Goal: Find contact information: Find contact information

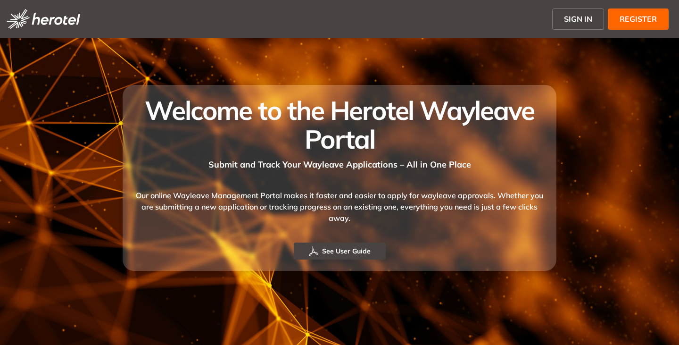
click at [587, 23] on span "SIGN IN" at bounding box center [578, 18] width 28 height 11
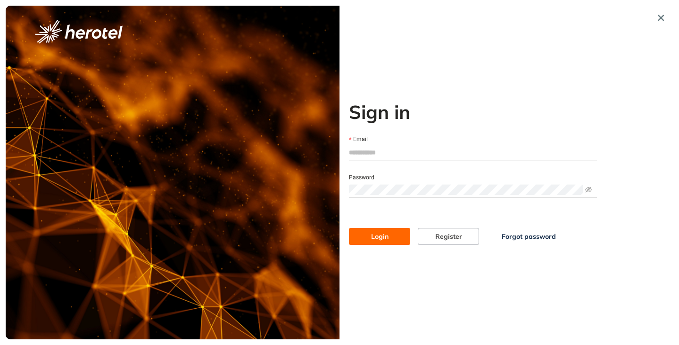
click at [384, 150] on input "Email" at bounding box center [473, 152] width 248 height 14
type input "**********"
click at [349, 228] on button "Login" at bounding box center [379, 236] width 61 height 17
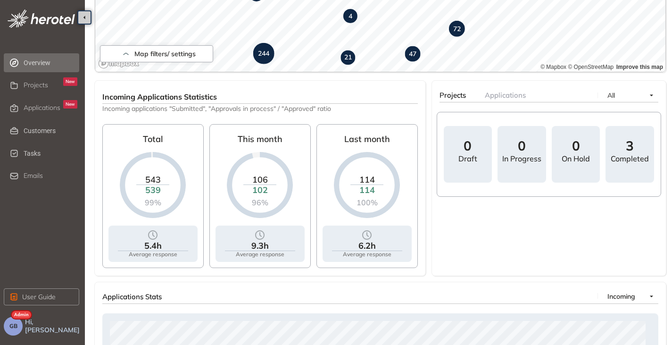
scroll to position [283, 0]
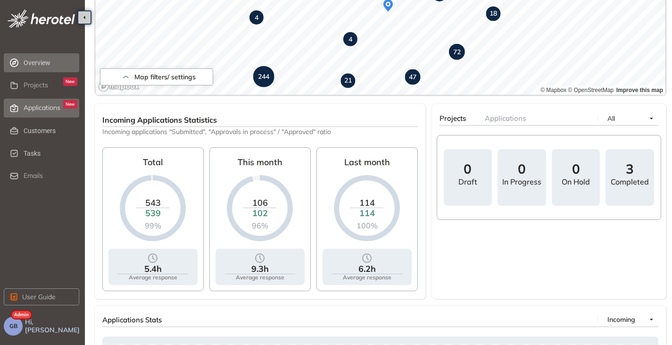
click at [44, 105] on span "Applications" at bounding box center [42, 108] width 37 height 8
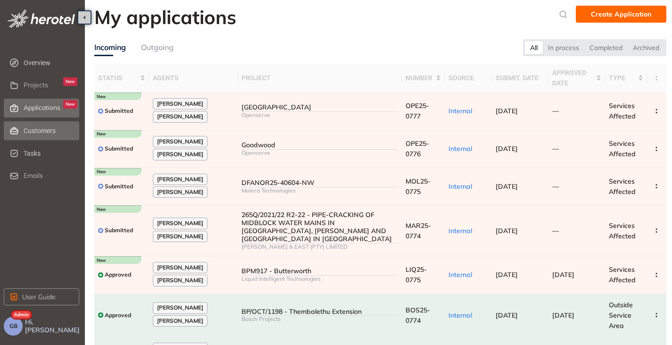
click at [39, 135] on span "Customers" at bounding box center [51, 130] width 54 height 19
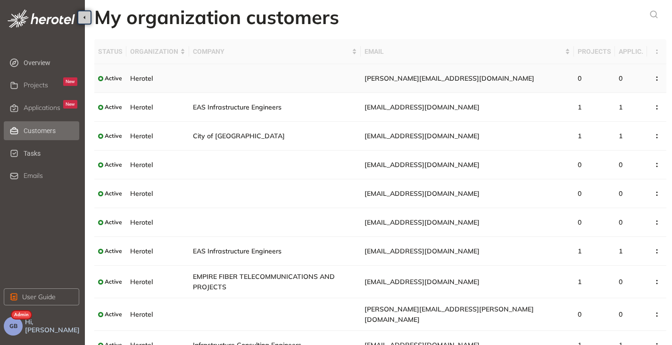
click at [505, 77] on td "[PERSON_NAME][EMAIL_ADDRESS][DOMAIN_NAME]" at bounding box center [467, 78] width 213 height 29
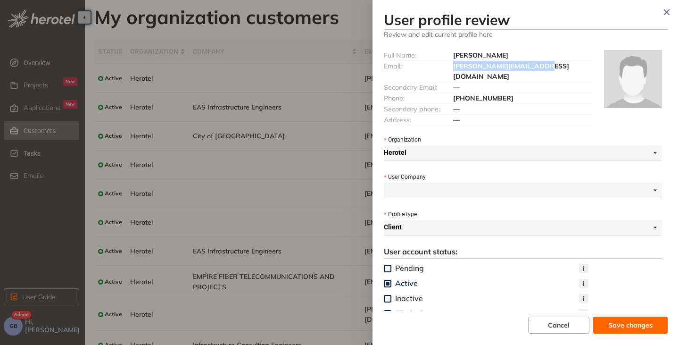
drag, startPoint x: 546, startPoint y: 64, endPoint x: 445, endPoint y: 64, distance: 101.8
click at [445, 64] on div "Email: [PERSON_NAME][EMAIL_ADDRESS][DOMAIN_NAME]" at bounding box center [488, 71] width 209 height 21
copy div "[PERSON_NAME][EMAIL_ADDRESS][DOMAIN_NAME]"
click at [669, 14] on icon "button" at bounding box center [666, 12] width 9 height 7
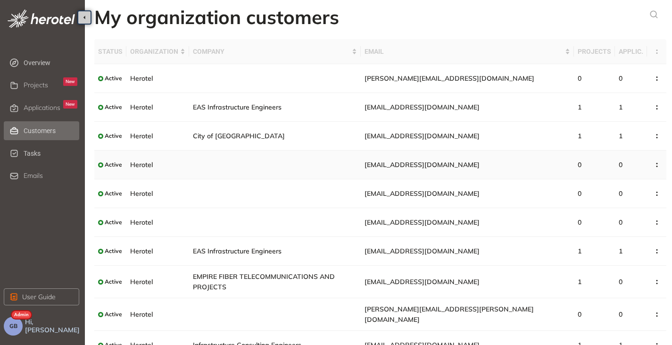
click at [483, 164] on td "[EMAIL_ADDRESS][DOMAIN_NAME]" at bounding box center [467, 164] width 213 height 29
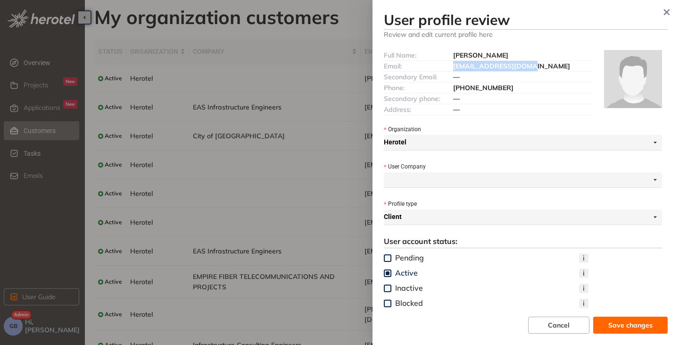
drag, startPoint x: 527, startPoint y: 66, endPoint x: 452, endPoint y: 64, distance: 75.0
click at [453, 64] on div "[EMAIL_ADDRESS][DOMAIN_NAME]" at bounding box center [522, 66] width 139 height 10
copy span "[EMAIL_ADDRESS][DOMAIN_NAME]"
click at [665, 14] on icon "button" at bounding box center [667, 12] width 6 height 6
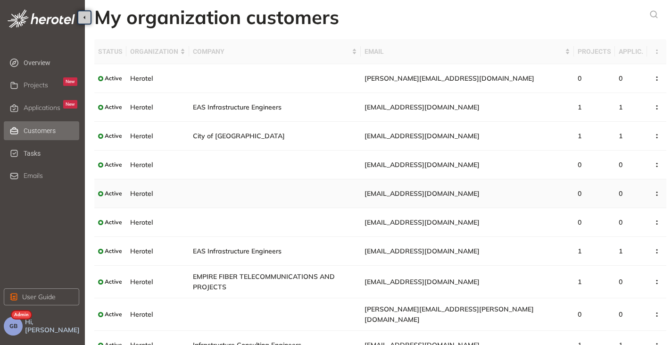
click at [516, 189] on td "[EMAIL_ADDRESS][DOMAIN_NAME]" at bounding box center [467, 193] width 213 height 29
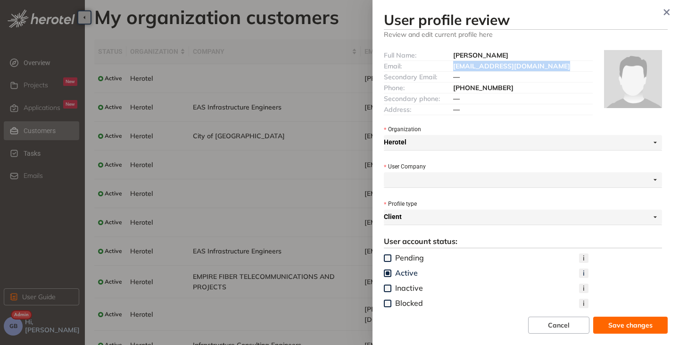
drag, startPoint x: 552, startPoint y: 66, endPoint x: 453, endPoint y: 66, distance: 99.0
click at [453, 66] on div "[EMAIL_ADDRESS][DOMAIN_NAME]" at bounding box center [522, 66] width 139 height 10
copy span "[EMAIL_ADDRESS][DOMAIN_NAME]"
click at [669, 11] on icon "button" at bounding box center [666, 12] width 9 height 7
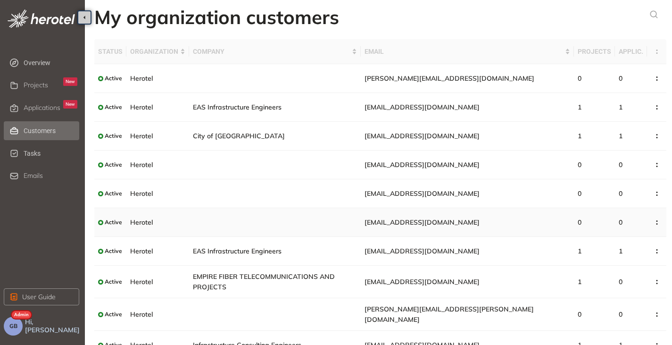
click at [442, 218] on span "[EMAIL_ADDRESS][DOMAIN_NAME]" at bounding box center [421, 222] width 115 height 8
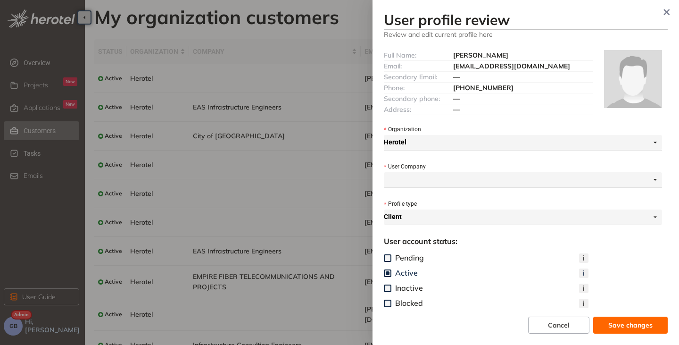
drag, startPoint x: 453, startPoint y: 66, endPoint x: 483, endPoint y: 75, distance: 31.5
click at [483, 71] on div "[EMAIL_ADDRESS][DOMAIN_NAME]" at bounding box center [522, 66] width 139 height 10
copy span "[EMAIL_ADDRESS][DOMAIN_NAME]"
click at [660, 11] on button "button" at bounding box center [666, 12] width 17 height 17
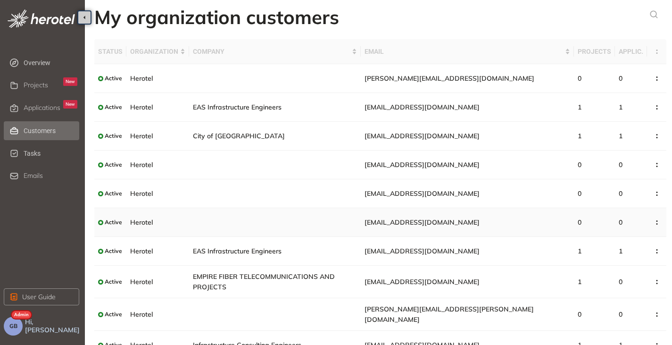
scroll to position [33, 0]
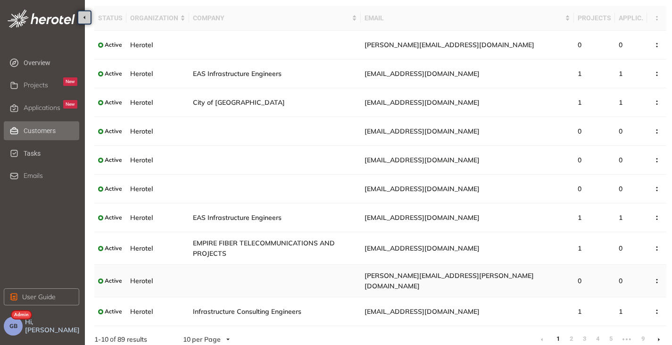
click at [468, 274] on span "[PERSON_NAME][EMAIL_ADDRESS][PERSON_NAME][DOMAIN_NAME]" at bounding box center [448, 280] width 169 height 19
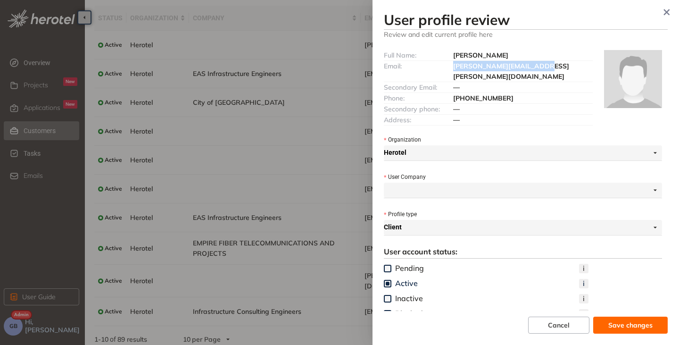
drag, startPoint x: 534, startPoint y: 68, endPoint x: 449, endPoint y: 67, distance: 84.9
click at [449, 67] on div "Email: [PERSON_NAME][EMAIL_ADDRESS][PERSON_NAME][DOMAIN_NAME]" at bounding box center [488, 71] width 209 height 21
copy div "[PERSON_NAME][EMAIL_ADDRESS][PERSON_NAME][DOMAIN_NAME]"
click at [667, 10] on icon "button" at bounding box center [666, 12] width 9 height 7
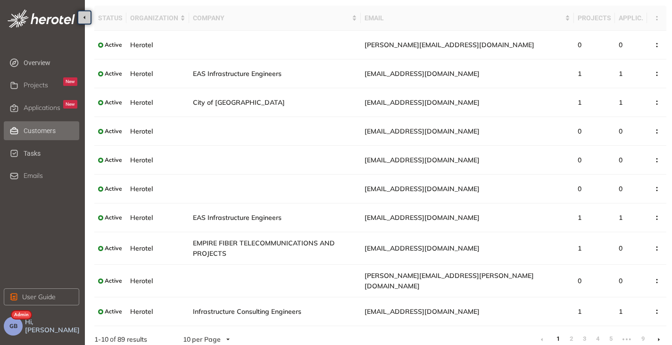
click at [662, 331] on li at bounding box center [658, 338] width 15 height 15
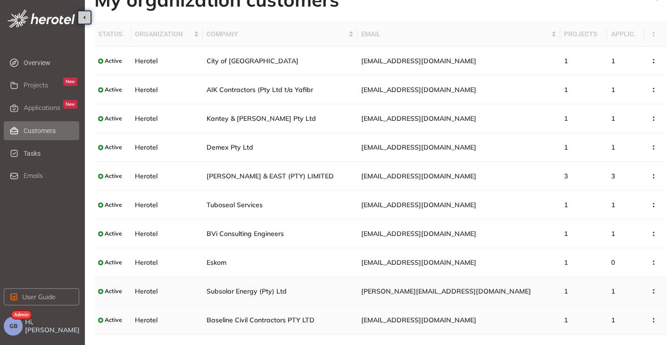
scroll to position [33, 0]
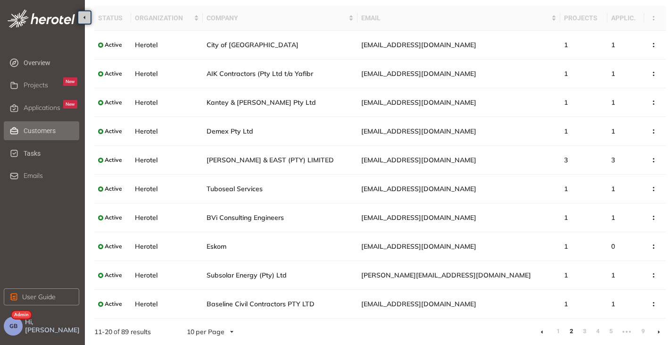
click at [656, 331] on li at bounding box center [658, 331] width 15 height 15
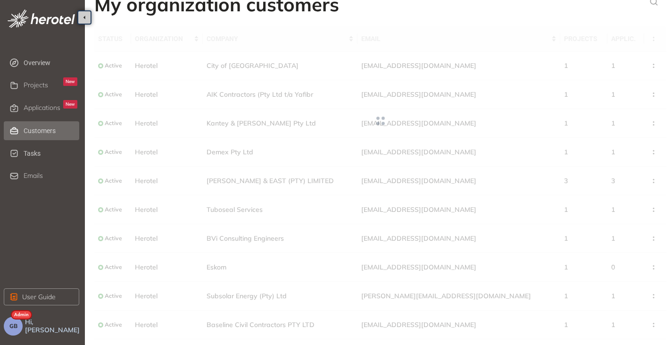
scroll to position [33, 0]
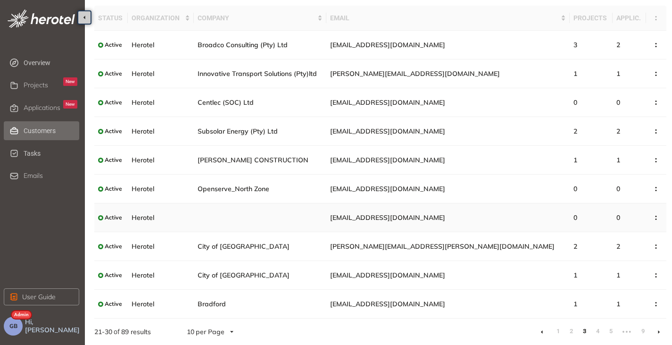
click at [470, 213] on td "[EMAIL_ADDRESS][DOMAIN_NAME]" at bounding box center [447, 217] width 243 height 29
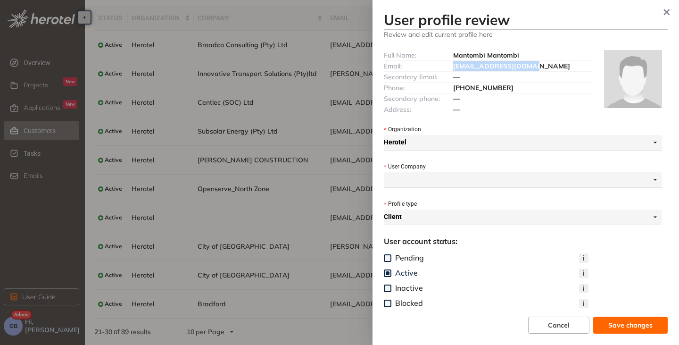
drag, startPoint x: 532, startPoint y: 67, endPoint x: 449, endPoint y: 66, distance: 83.5
click at [449, 66] on div "Email: [EMAIL_ADDRESS][DOMAIN_NAME]" at bounding box center [488, 66] width 209 height 11
copy div "[EMAIL_ADDRESS][DOMAIN_NAME]"
click at [669, 8] on button "button" at bounding box center [666, 12] width 17 height 17
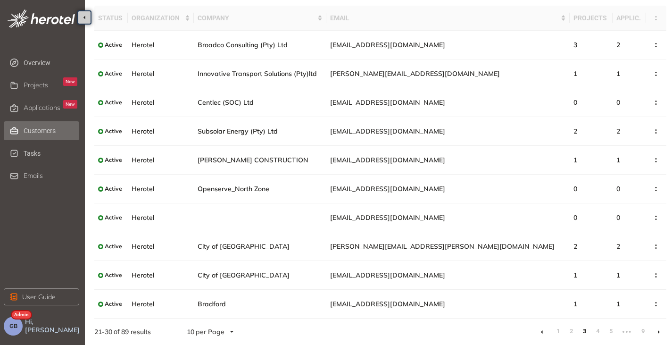
click at [656, 331] on li at bounding box center [658, 331] width 15 height 15
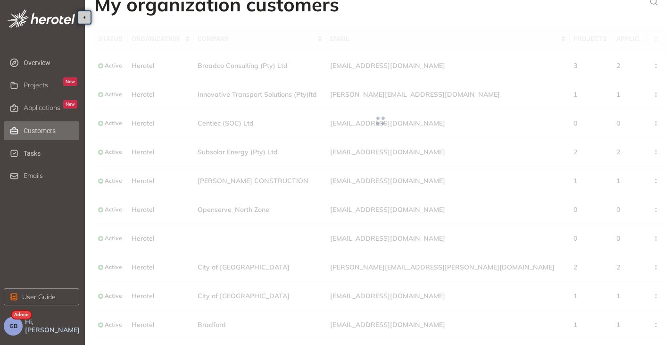
scroll to position [33, 0]
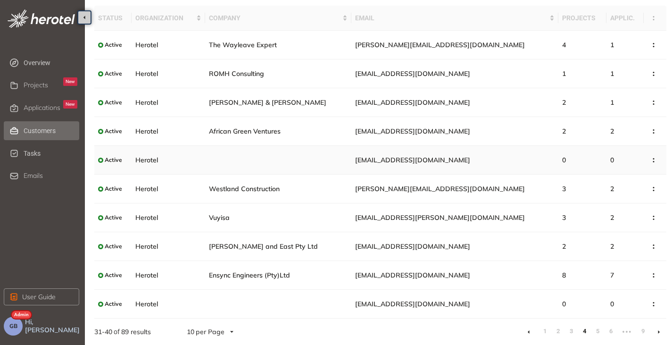
click at [441, 163] on td "[EMAIL_ADDRESS][DOMAIN_NAME]" at bounding box center [454, 160] width 207 height 29
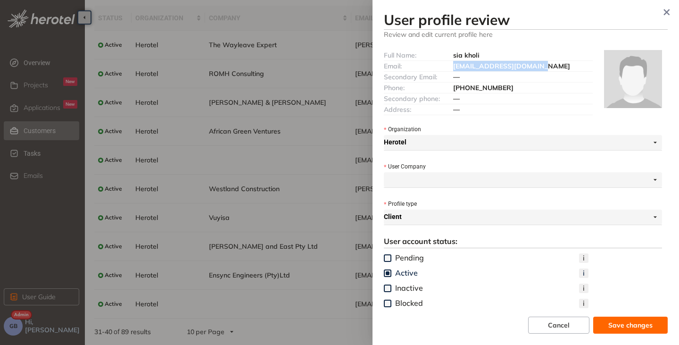
drag, startPoint x: 541, startPoint y: 63, endPoint x: 450, endPoint y: 66, distance: 91.0
click at [450, 66] on div "Email: [EMAIL_ADDRESS][DOMAIN_NAME]" at bounding box center [488, 66] width 209 height 11
copy div "[EMAIL_ADDRESS][DOMAIN_NAME]"
click at [665, 8] on button "button" at bounding box center [666, 12] width 17 height 17
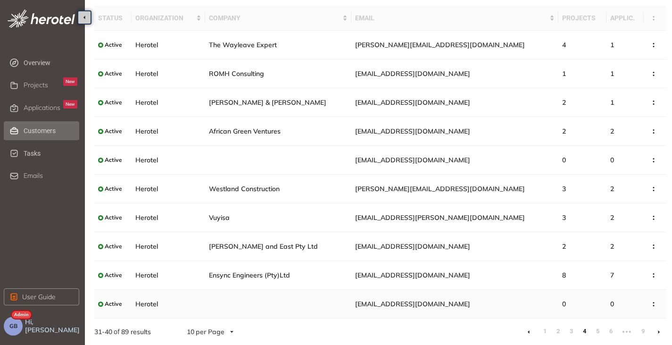
click at [371, 305] on span "[EMAIL_ADDRESS][DOMAIN_NAME]" at bounding box center [412, 303] width 115 height 8
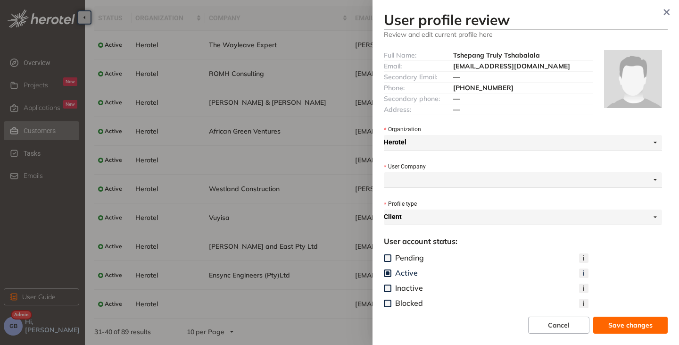
drag, startPoint x: 579, startPoint y: 66, endPoint x: 443, endPoint y: 64, distance: 135.8
click at [443, 64] on div "Email: [EMAIL_ADDRESS][DOMAIN_NAME]" at bounding box center [488, 66] width 209 height 11
copy div "[EMAIL_ADDRESS][DOMAIN_NAME]"
click at [665, 14] on icon "button" at bounding box center [667, 12] width 6 height 6
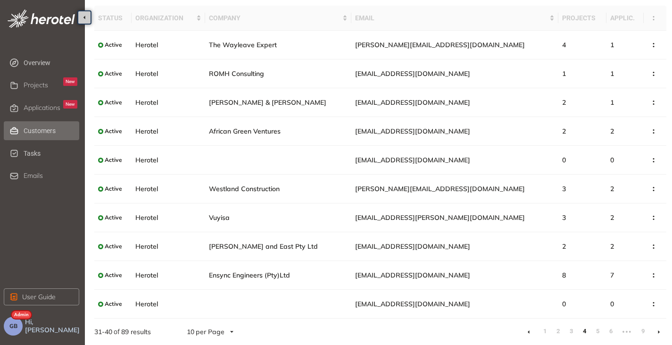
click at [658, 332] on icon at bounding box center [659, 331] width 2 height 3
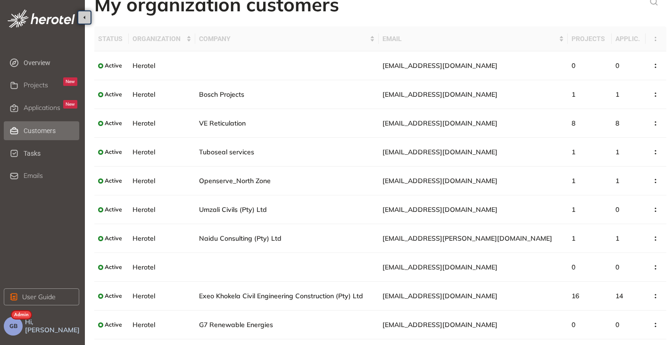
scroll to position [33, 0]
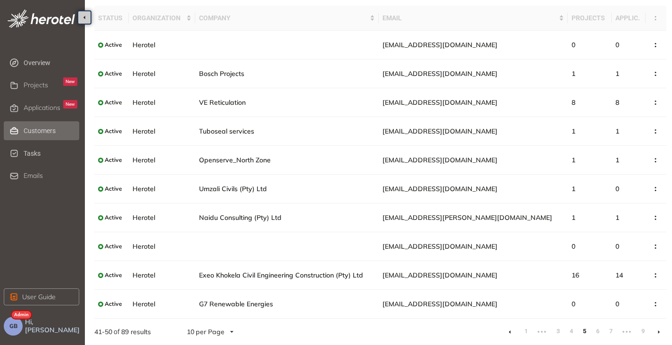
click at [658, 330] on icon at bounding box center [659, 331] width 2 height 3
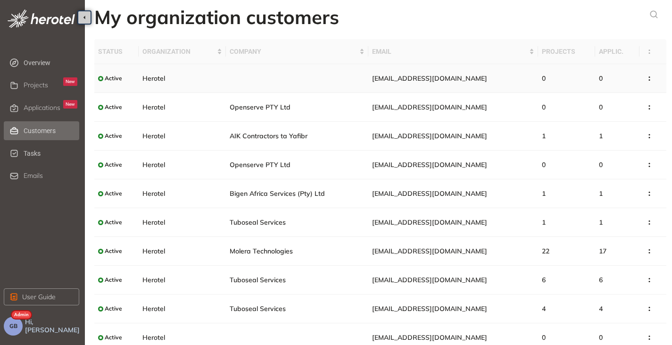
click at [448, 82] on span "[EMAIL_ADDRESS][DOMAIN_NAME]" at bounding box center [429, 78] width 115 height 8
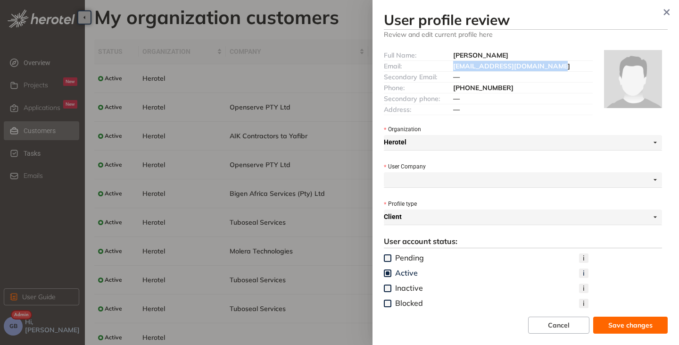
drag, startPoint x: 557, startPoint y: 66, endPoint x: 443, endPoint y: 67, distance: 114.1
click at [443, 67] on div "Email: [EMAIL_ADDRESS][DOMAIN_NAME]" at bounding box center [488, 66] width 209 height 11
copy div "[EMAIL_ADDRESS][DOMAIN_NAME]"
click at [666, 13] on icon "button" at bounding box center [667, 12] width 6 height 6
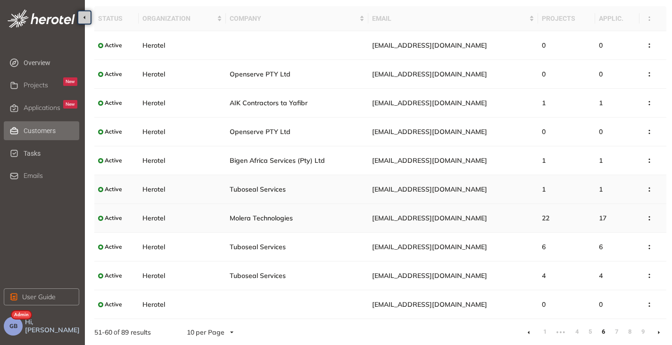
scroll to position [33, 0]
click at [465, 309] on td "[EMAIL_ADDRESS][DOMAIN_NAME]" at bounding box center [453, 303] width 170 height 29
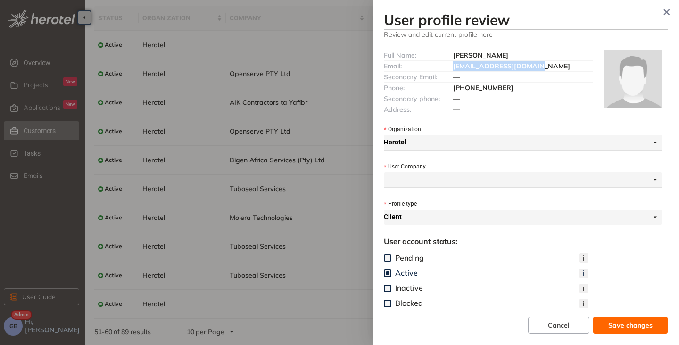
drag, startPoint x: 533, startPoint y: 66, endPoint x: 443, endPoint y: 63, distance: 90.1
click at [443, 63] on div "Email: [EMAIL_ADDRESS][DOMAIN_NAME]" at bounding box center [488, 66] width 209 height 11
copy div "[EMAIL_ADDRESS][DOMAIN_NAME]"
click at [671, 14] on button "button" at bounding box center [666, 12] width 17 height 17
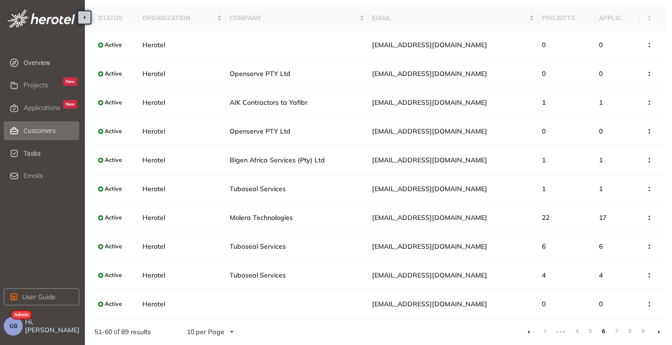
click at [655, 330] on li at bounding box center [658, 331] width 15 height 15
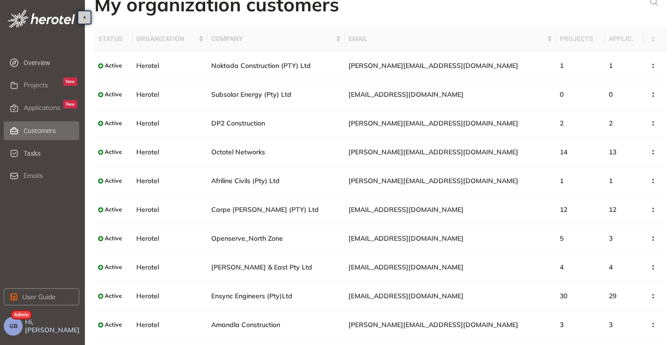
scroll to position [33, 0]
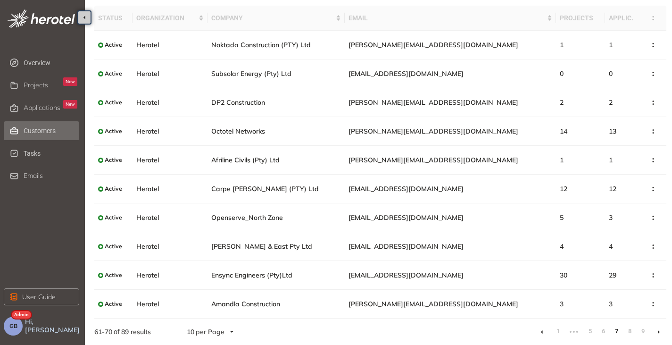
click at [542, 332] on icon at bounding box center [542, 331] width 2 height 3
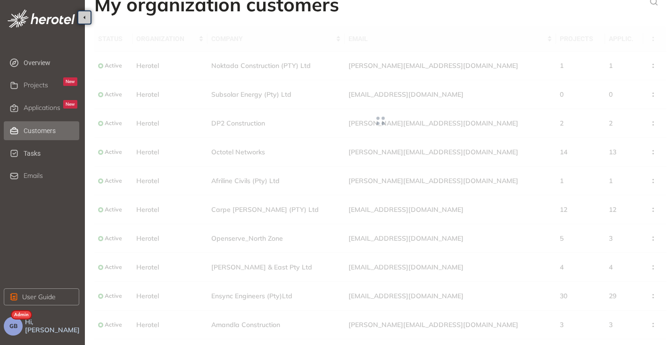
scroll to position [33, 0]
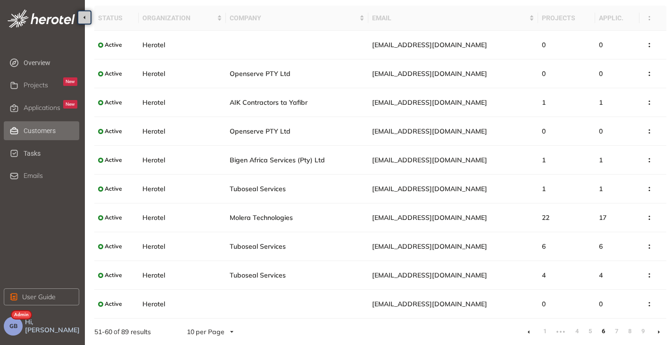
click at [664, 330] on li at bounding box center [658, 331] width 15 height 15
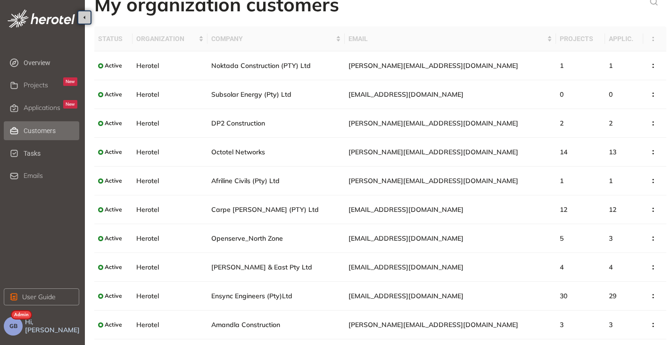
scroll to position [33, 0]
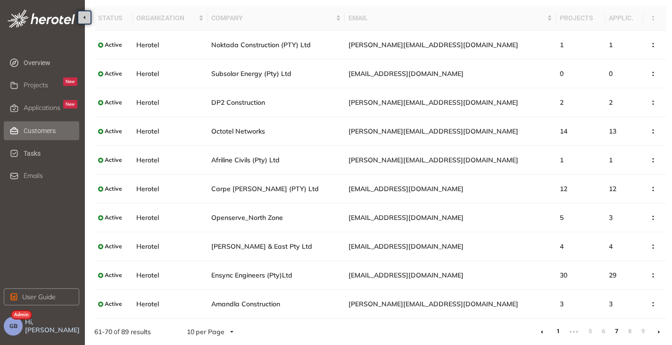
click at [557, 331] on link "1" at bounding box center [557, 331] width 9 height 14
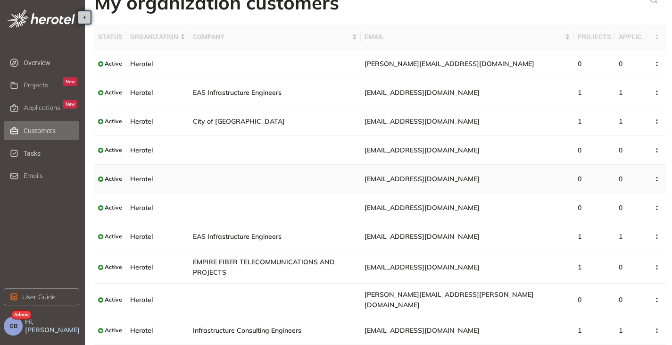
scroll to position [33, 0]
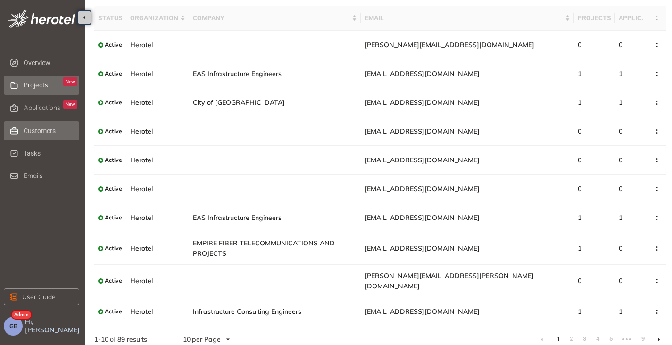
click at [28, 83] on span "Projects" at bounding box center [36, 85] width 25 height 8
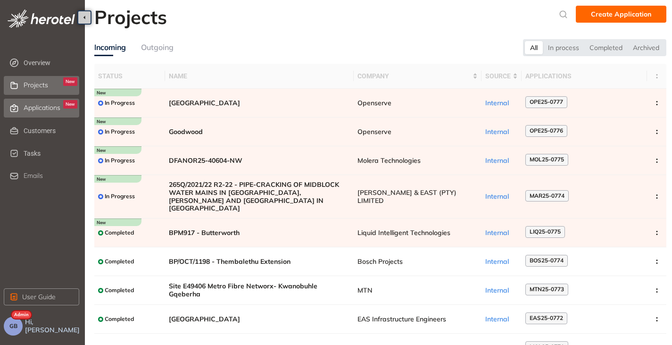
click at [32, 111] on span "Applications" at bounding box center [42, 108] width 37 height 8
